Goal: Transaction & Acquisition: Purchase product/service

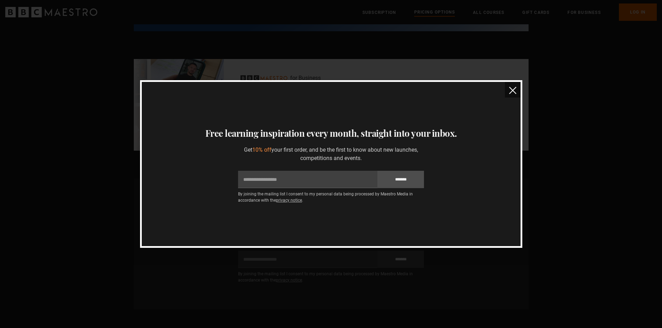
scroll to position [304, 0]
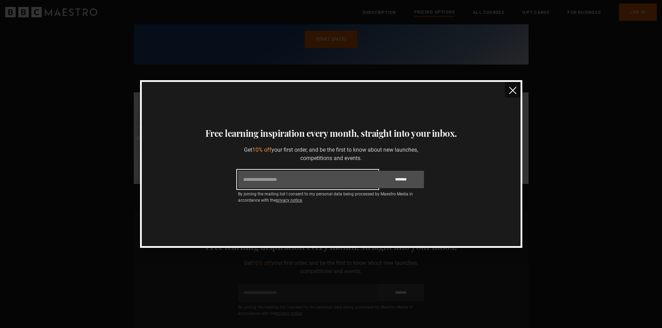
click at [338, 180] on input "Email" at bounding box center [307, 179] width 139 height 17
type input "**********"
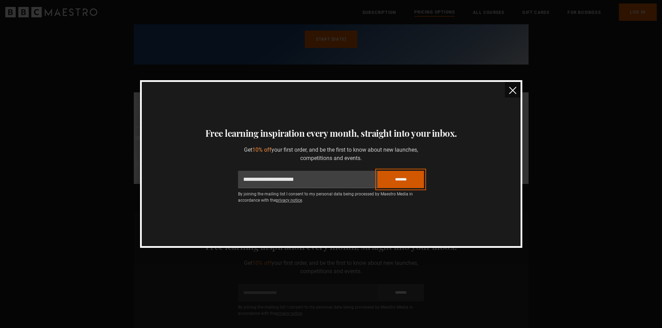
click at [411, 177] on input "*******" at bounding box center [400, 179] width 47 height 17
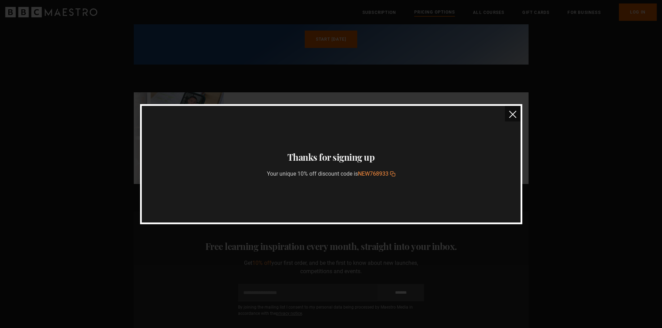
click at [510, 115] on img "close" at bounding box center [512, 114] width 7 height 7
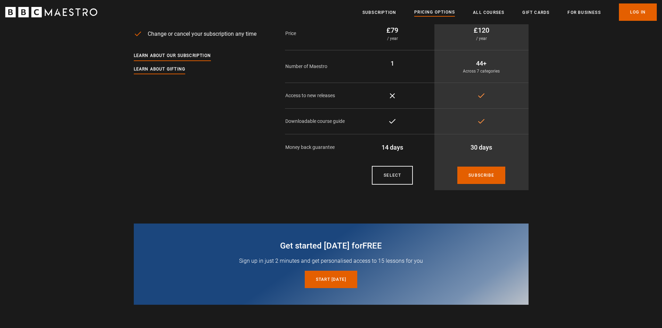
scroll to position [0, 0]
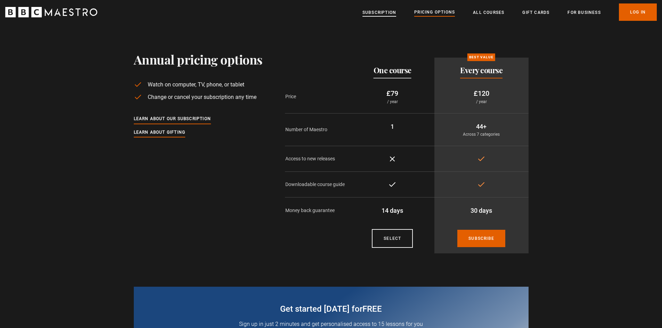
click at [379, 14] on link "Subscription" at bounding box center [379, 12] width 34 height 7
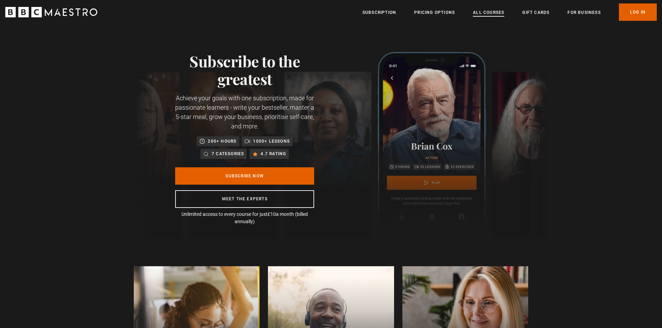
click at [495, 15] on link "All Courses" at bounding box center [488, 12] width 31 height 7
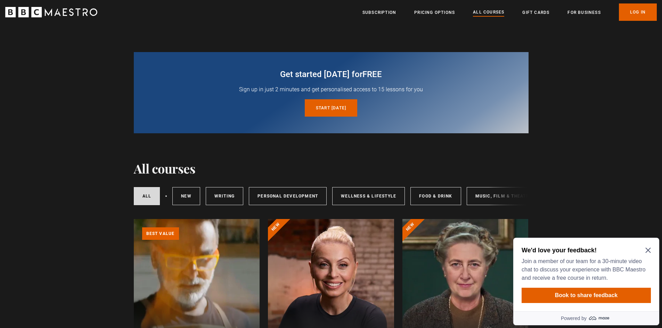
click at [649, 251] on icon "Close Maze Prompt" at bounding box center [647, 250] width 5 height 5
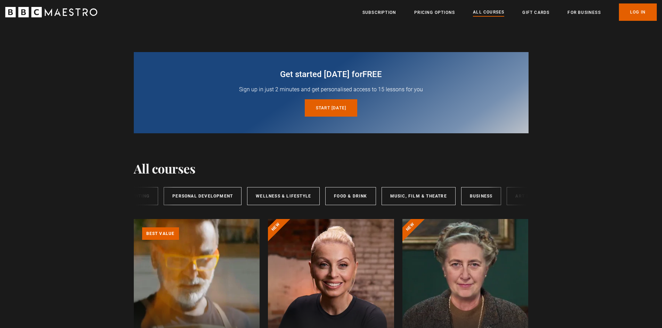
scroll to position [0, 115]
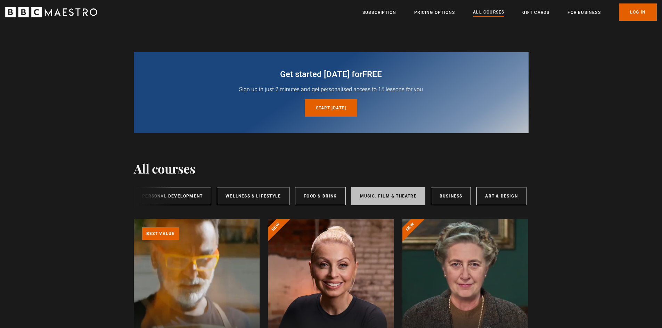
click at [403, 193] on link "Music, Film & Theatre" at bounding box center [388, 196] width 74 height 18
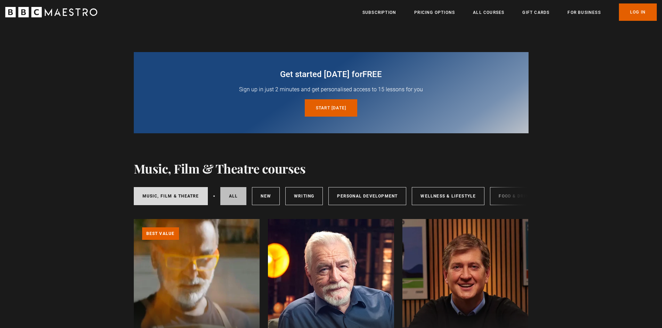
click at [225, 199] on link "All courses" at bounding box center [233, 196] width 26 height 18
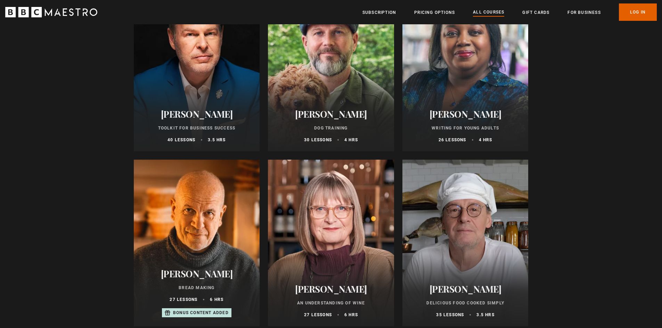
scroll to position [2293, 0]
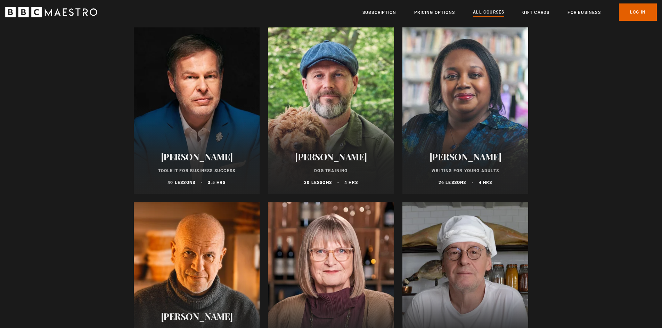
click at [448, 161] on h2 "[PERSON_NAME]" at bounding box center [465, 156] width 109 height 11
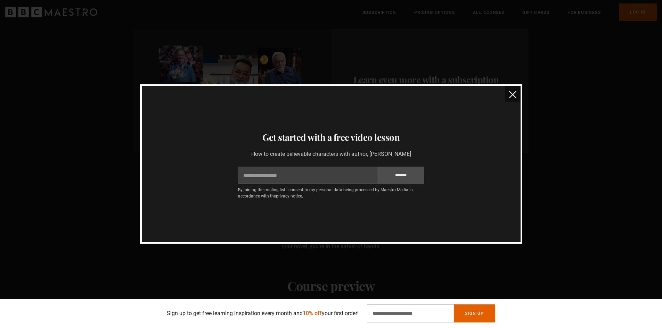
scroll to position [417, 0]
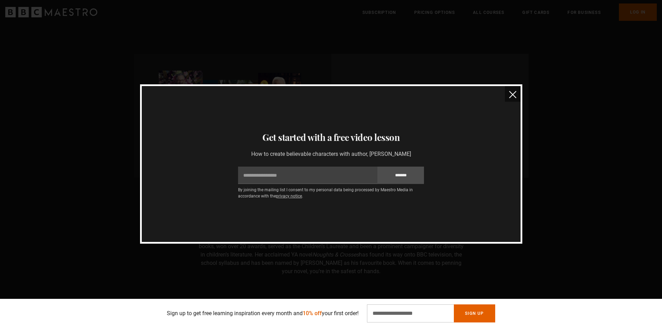
click at [510, 94] on img "close" at bounding box center [512, 94] width 7 height 7
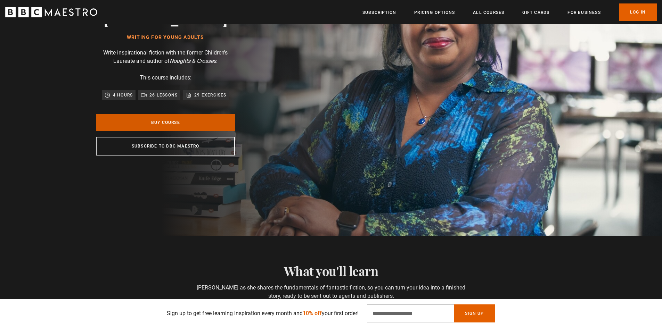
scroll to position [104, 0]
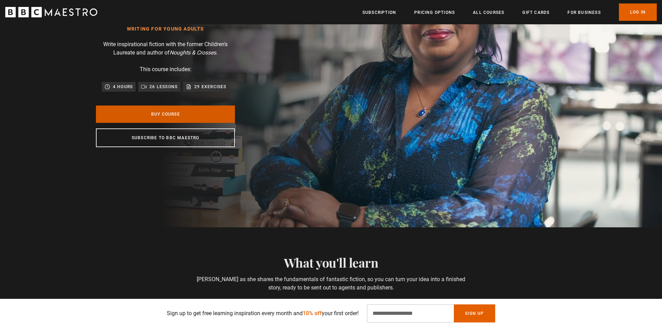
click at [179, 114] on link "Buy Course" at bounding box center [165, 114] width 139 height 17
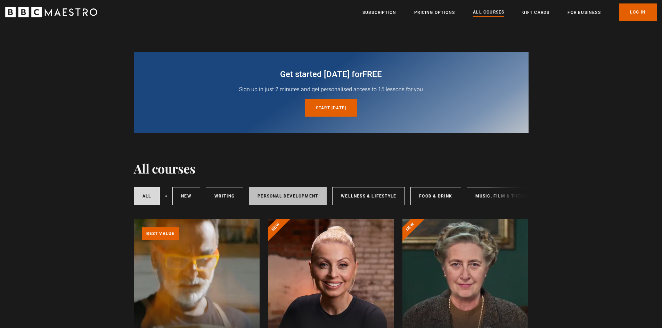
click at [281, 190] on link "Personal Development" at bounding box center [288, 196] width 78 height 18
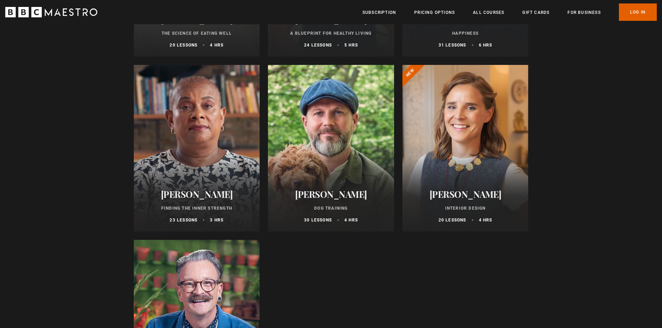
scroll to position [452, 0]
